Goal: Information Seeking & Learning: Learn about a topic

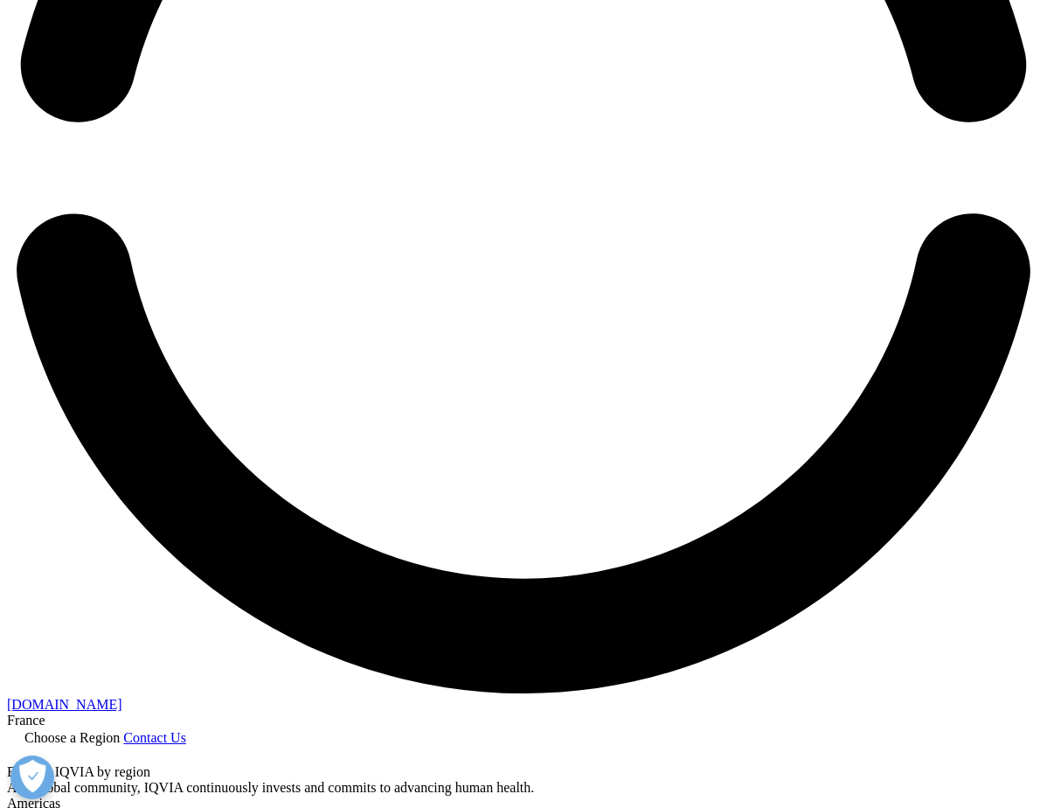
scroll to position [2447, 0]
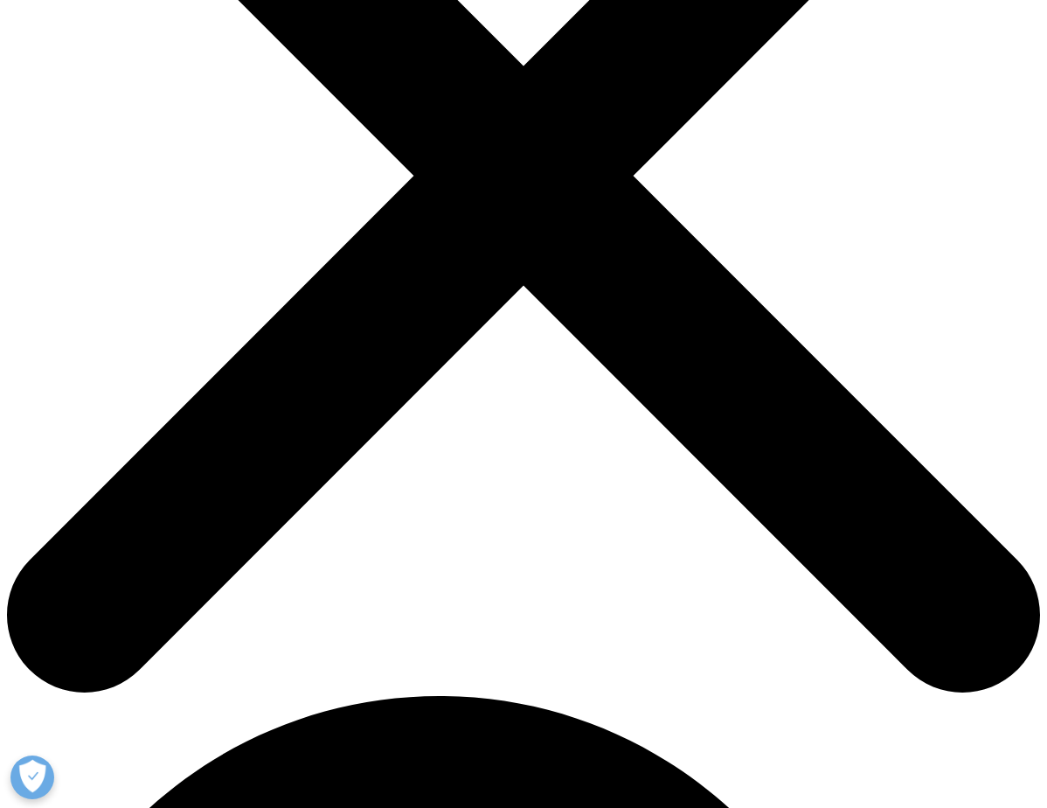
scroll to position [437, 0]
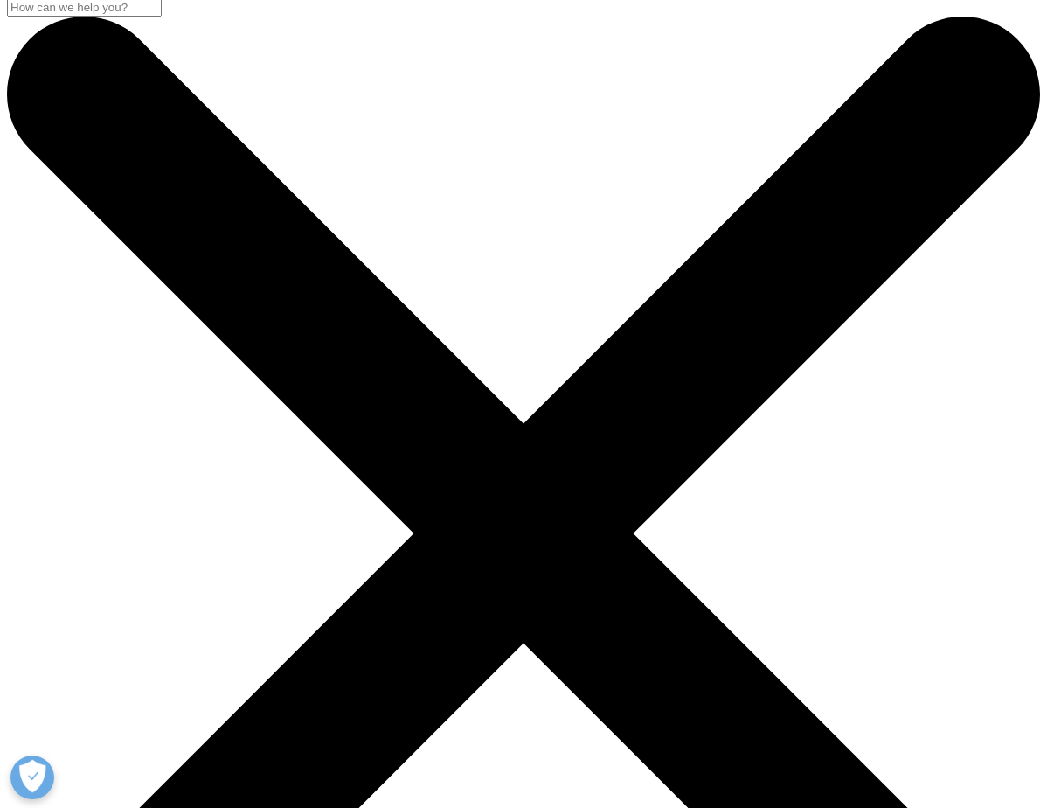
scroll to position [437, 0]
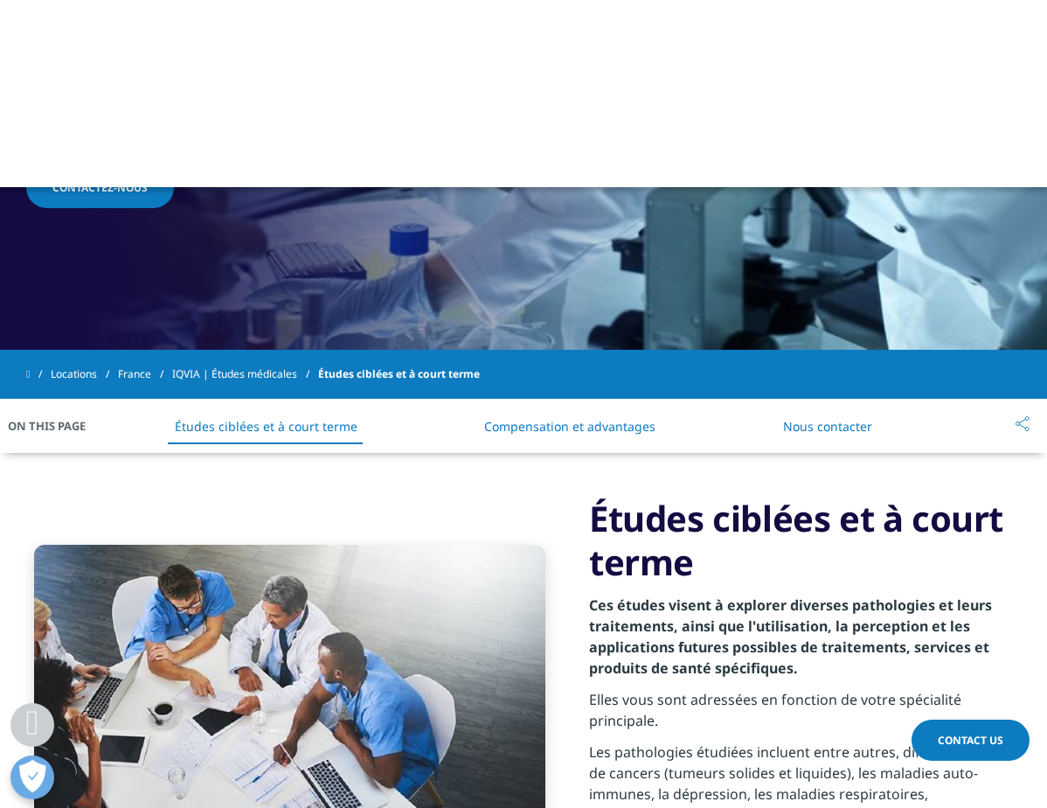
click at [604, 423] on link "Compensation et advantages" at bounding box center [569, 426] width 171 height 17
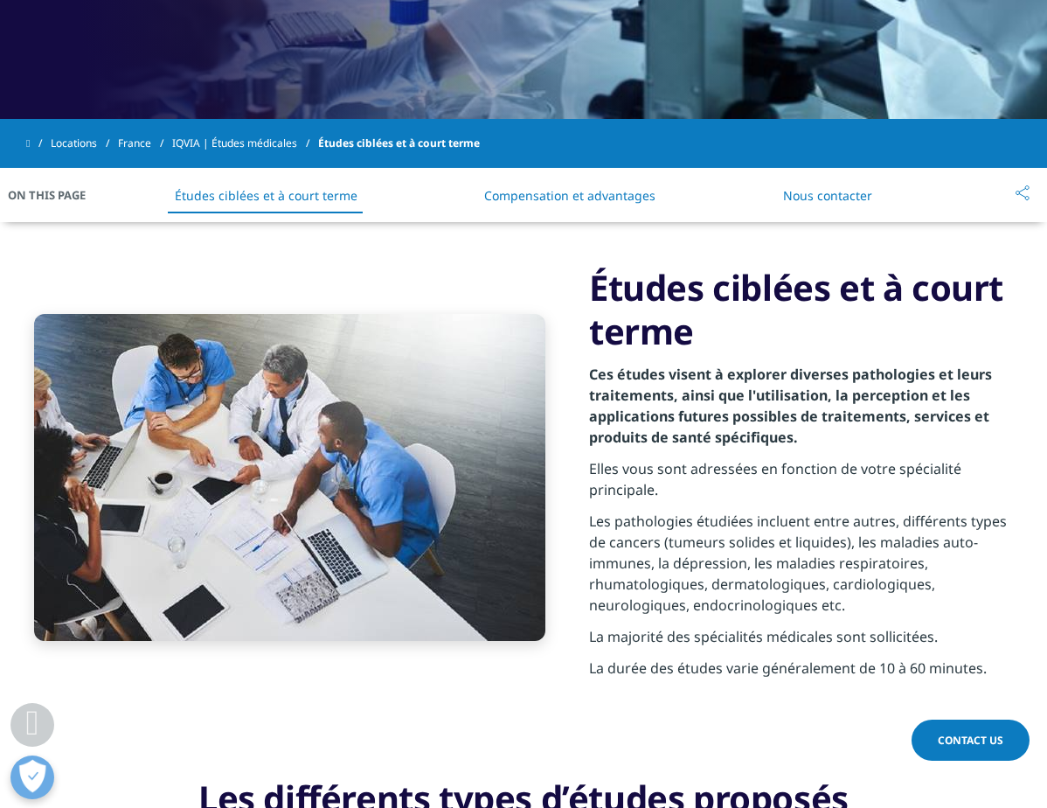
scroll to position [634, 0]
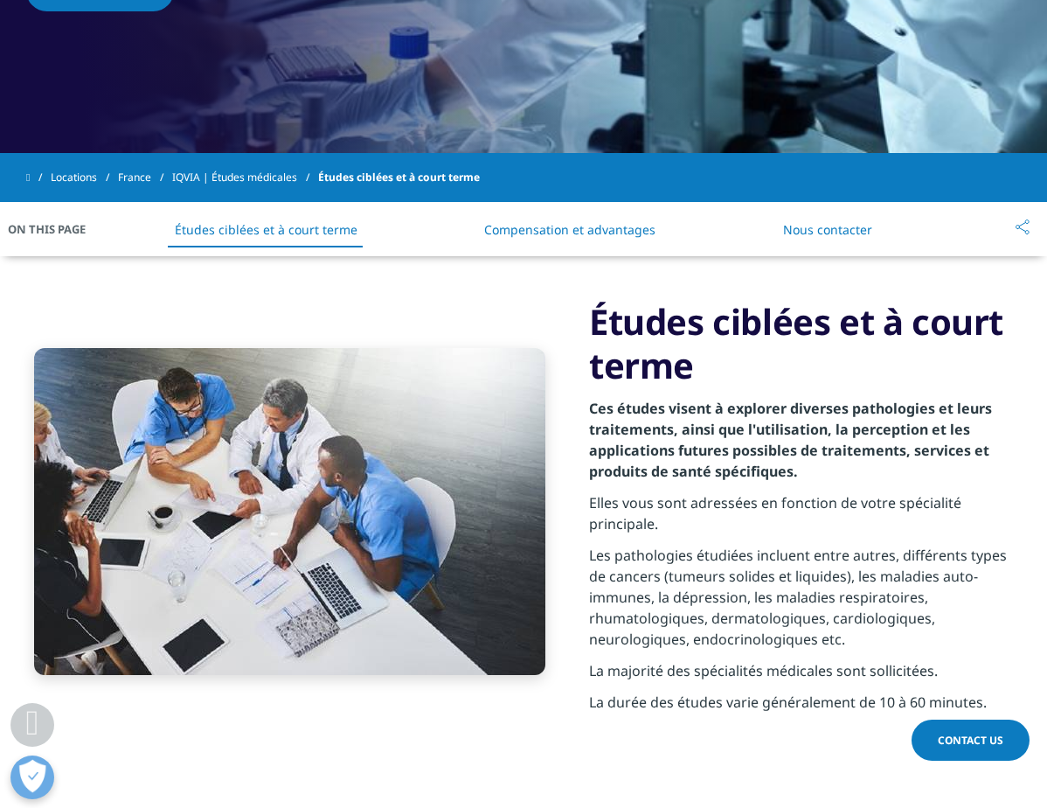
click at [584, 222] on link "Compensation et advantages" at bounding box center [569, 229] width 171 height 17
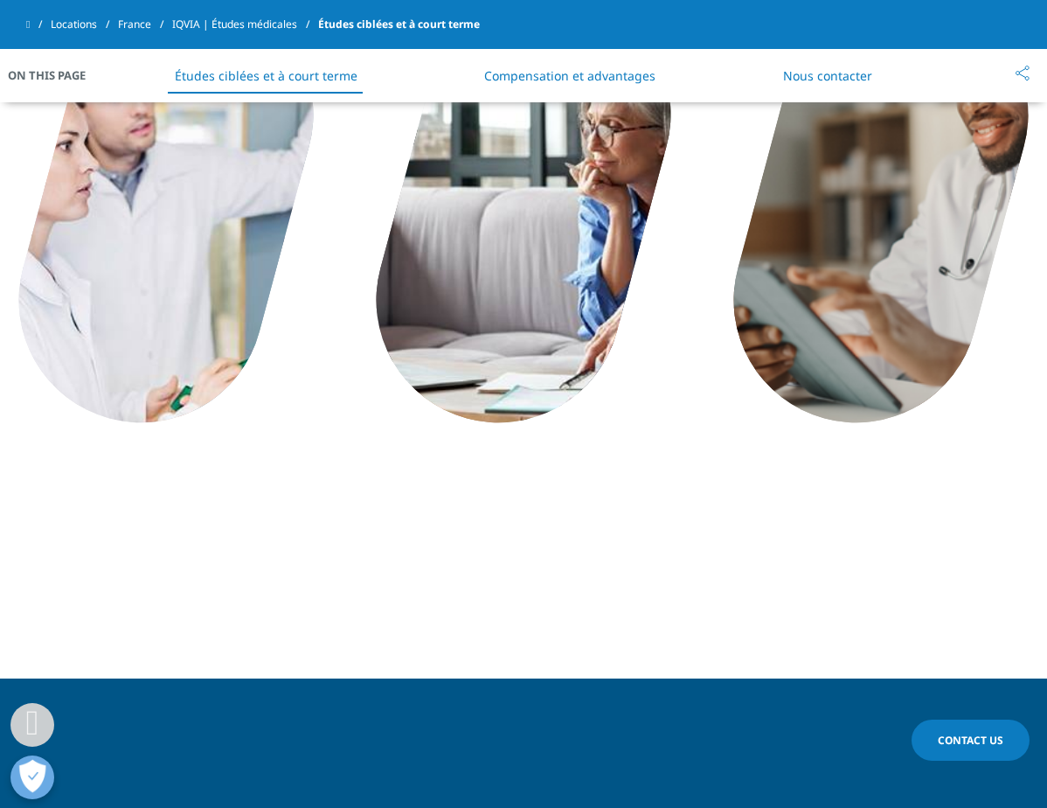
scroll to position [3155, 0]
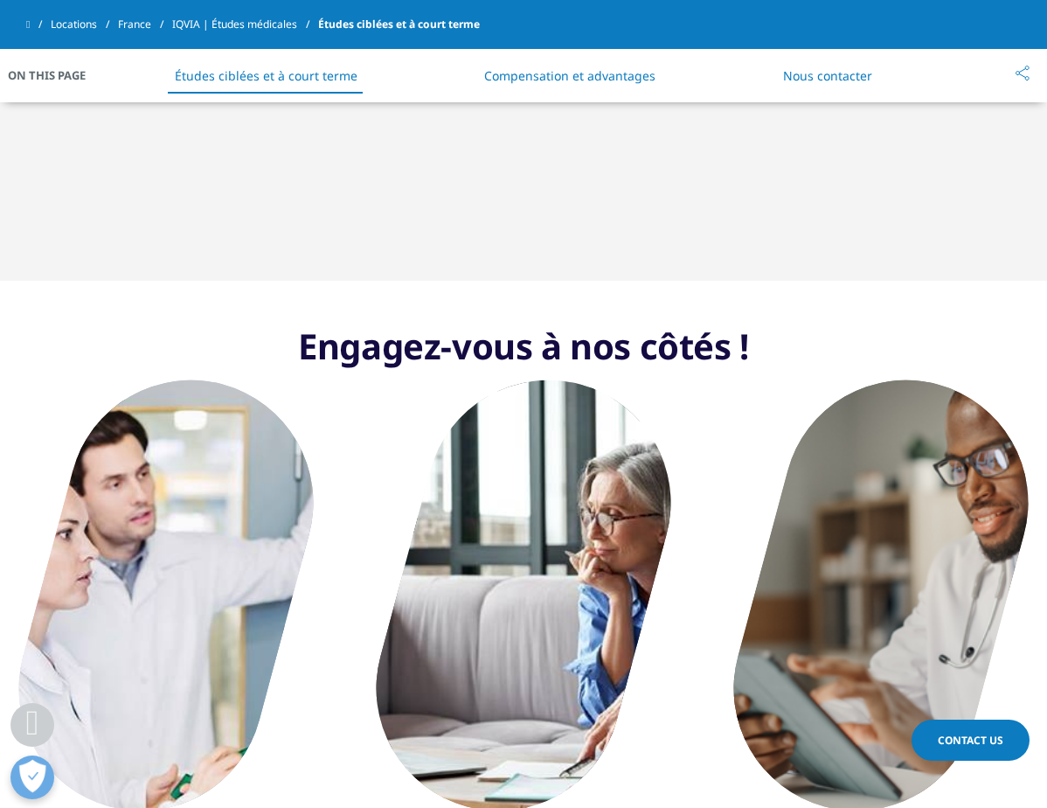
click at [92, 26] on link "Locations" at bounding box center [84, 24] width 67 height 31
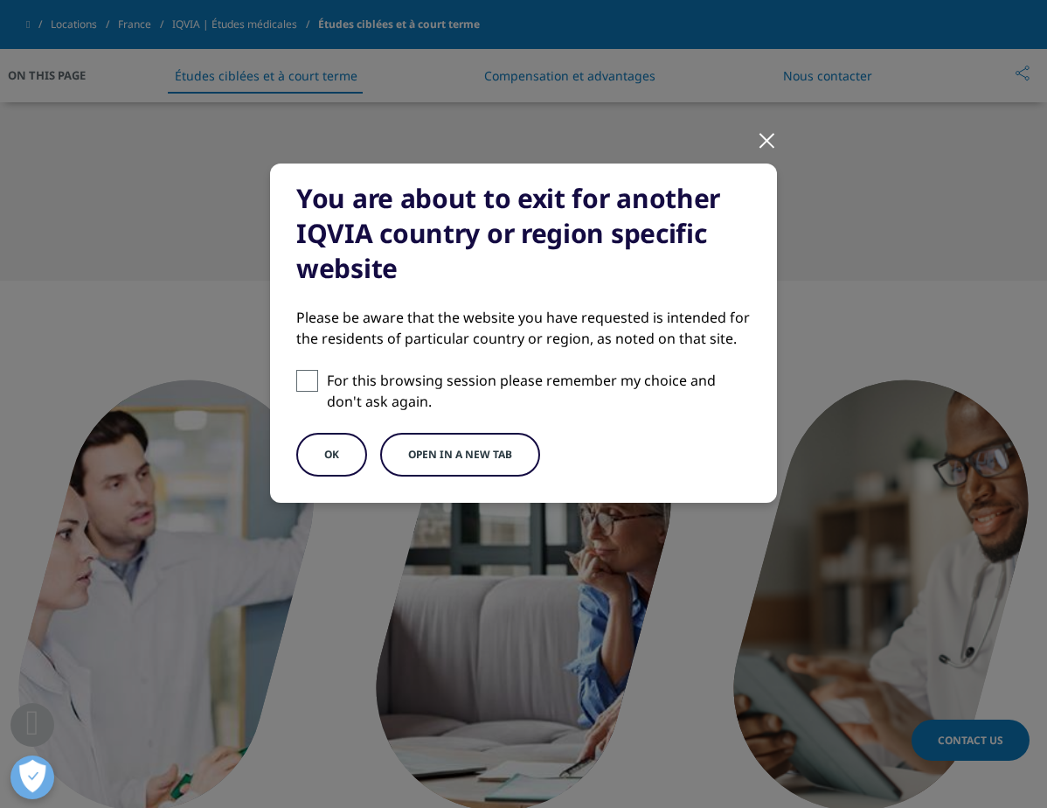
drag, startPoint x: 772, startPoint y: 132, endPoint x: 744, endPoint y: 140, distance: 29.1
click at [762, 135] on div at bounding box center [767, 139] width 20 height 48
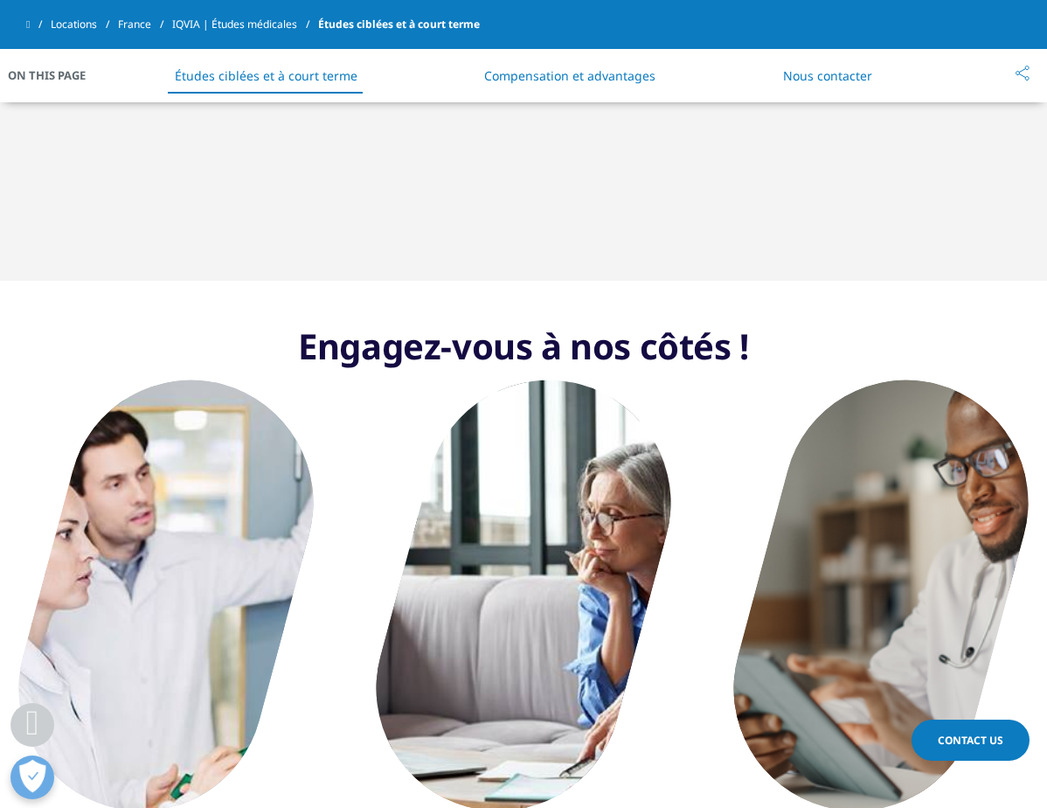
click at [159, 23] on link "France" at bounding box center [145, 24] width 54 height 31
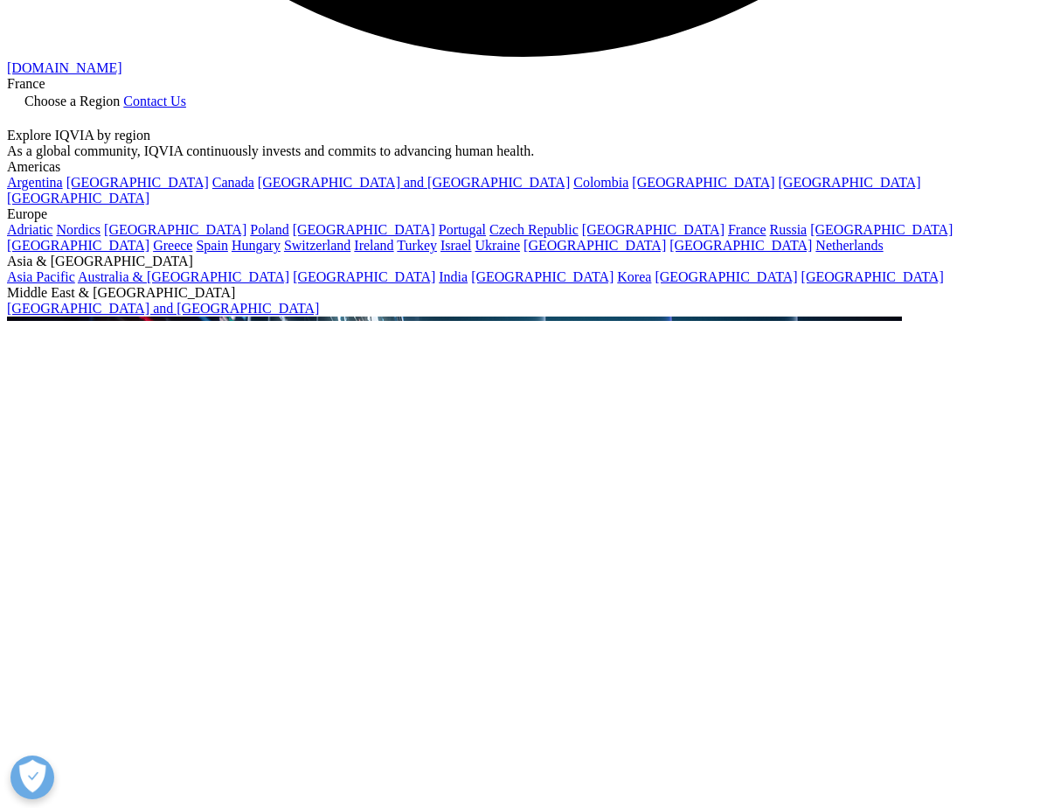
scroll to position [3234, 0]
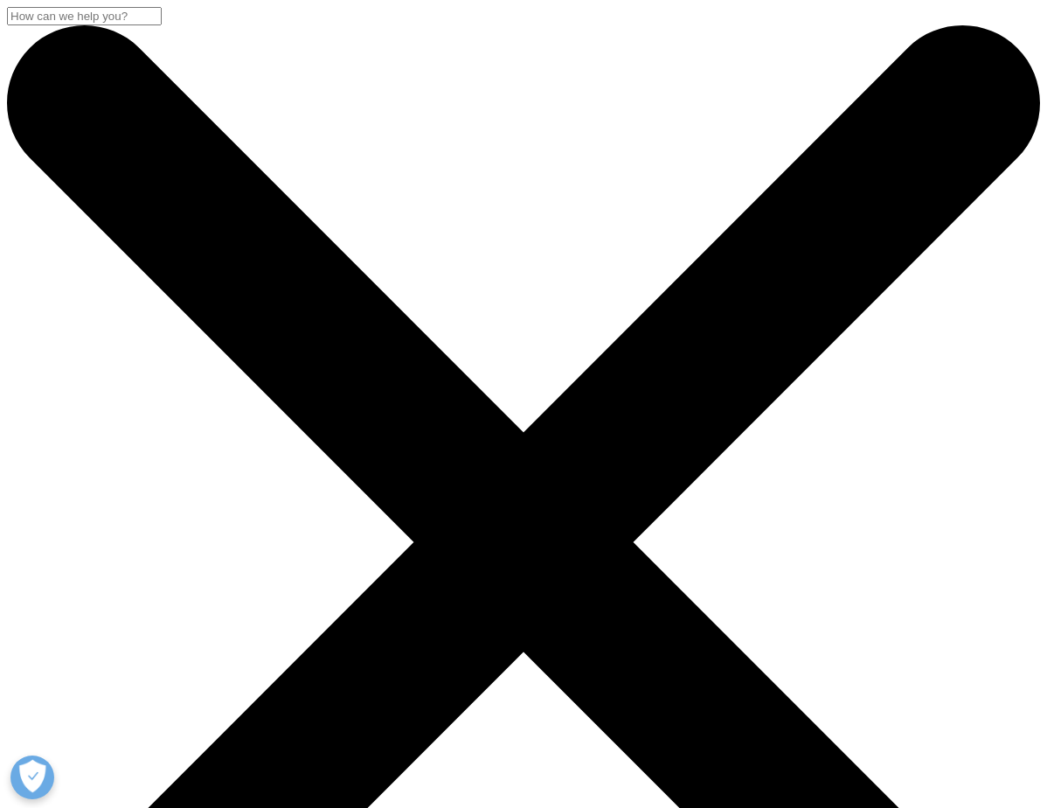
scroll to position [437, 0]
